Goal: Task Accomplishment & Management: Manage account settings

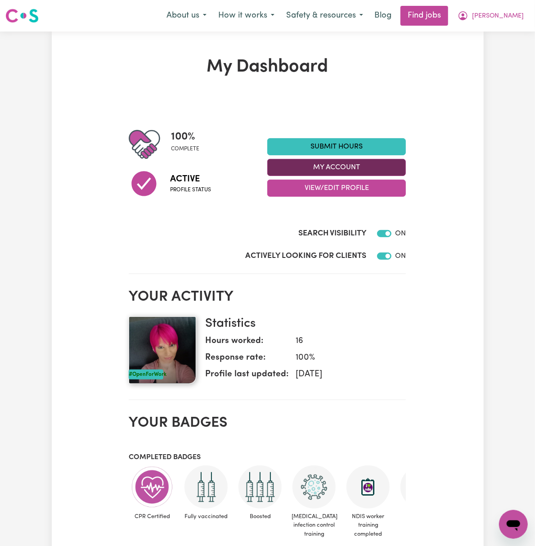
click at [406, 161] on button "My Account" at bounding box center [337, 167] width 139 height 17
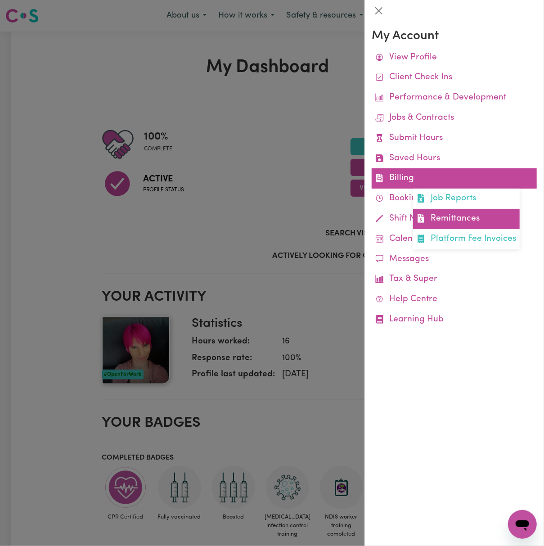
click at [510, 211] on link "Remittances" at bounding box center [466, 219] width 107 height 20
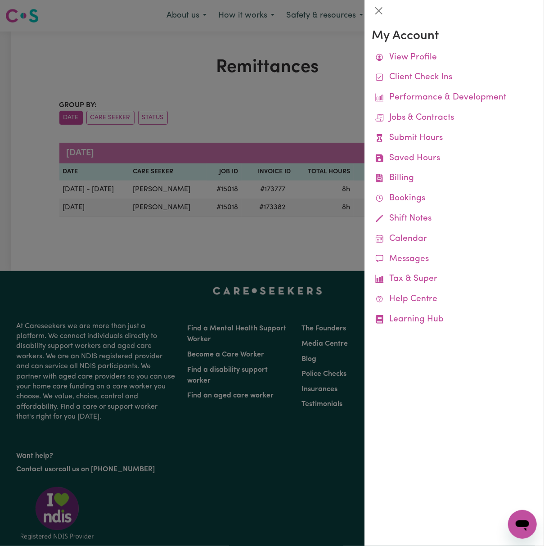
click at [233, 132] on div at bounding box center [272, 273] width 544 height 546
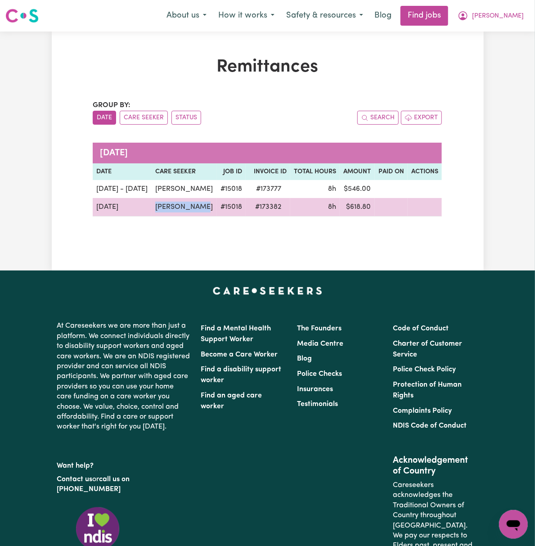
drag, startPoint x: 172, startPoint y: 215, endPoint x: 114, endPoint y: 210, distance: 57.4
click at [114, 210] on tr "[DATE][STREET_ADDRESS][PERSON_NAME] 8h $ 618.80" at bounding box center [267, 207] width 349 height 18
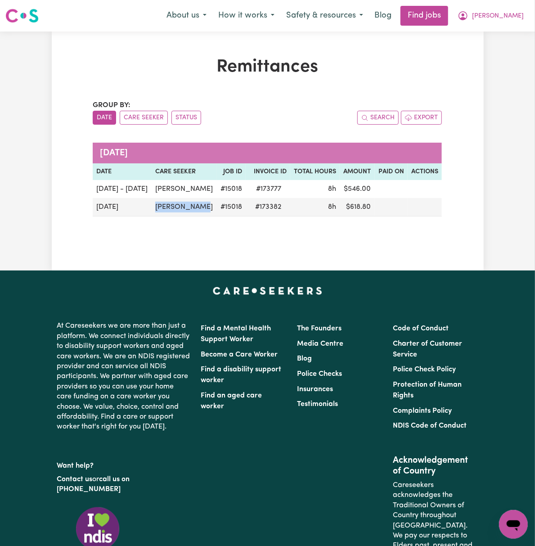
copy tr "[PERSON_NAME]"
click at [517, 17] on span "[PERSON_NAME]" at bounding box center [498, 16] width 52 height 10
click at [509, 63] on link "Logout" at bounding box center [493, 68] width 71 height 17
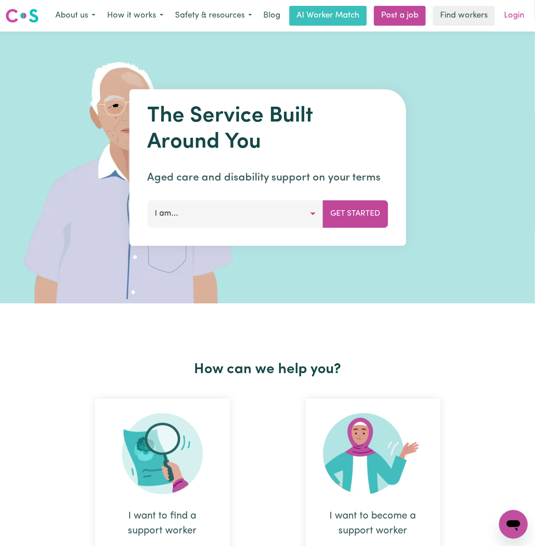
click at [519, 15] on link "Login" at bounding box center [514, 16] width 31 height 20
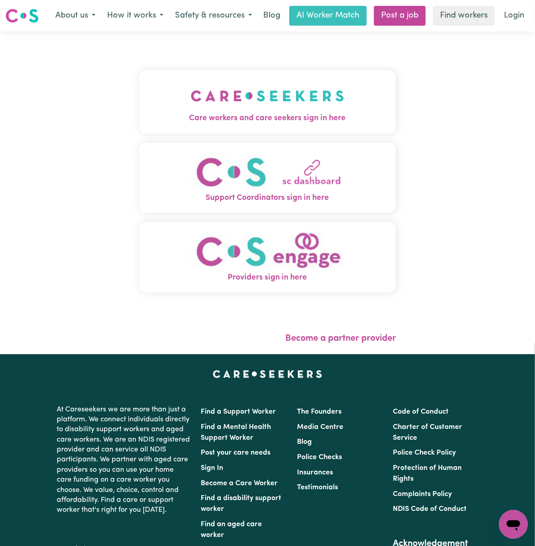
click at [229, 91] on img "Care workers and care seekers sign in here" at bounding box center [268, 95] width 154 height 33
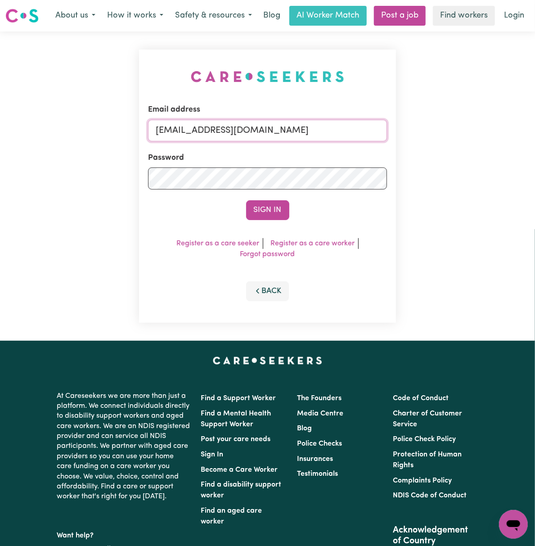
click at [200, 133] on input "[EMAIL_ADDRESS][DOMAIN_NAME]" at bounding box center [267, 131] width 239 height 22
drag, startPoint x: 204, startPoint y: 128, endPoint x: 606, endPoint y: 132, distance: 402.2
click at [535, 132] on html "Menu About us How it works Safety & resources Blog AI Worker Match Post a job F…" at bounding box center [267, 374] width 535 height 748
type input "superuser~[EMAIL_ADDRESS][DOMAIN_NAME]"
click at [246, 200] on button "Sign In" at bounding box center [267, 210] width 43 height 20
